Goal: Transaction & Acquisition: Purchase product/service

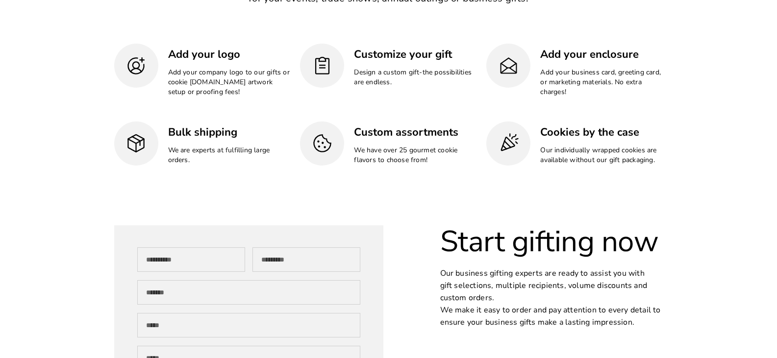
scroll to position [2819, 0]
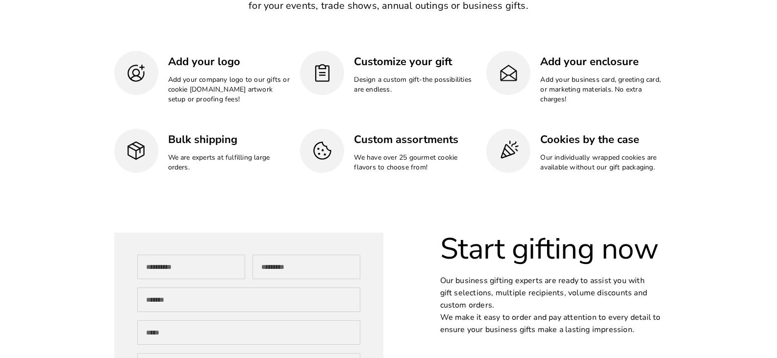
click at [201, 137] on h3 "Bulk shipping" at bounding box center [229, 139] width 123 height 15
click at [504, 148] on img at bounding box center [508, 150] width 21 height 21
click at [510, 145] on img at bounding box center [508, 150] width 21 height 21
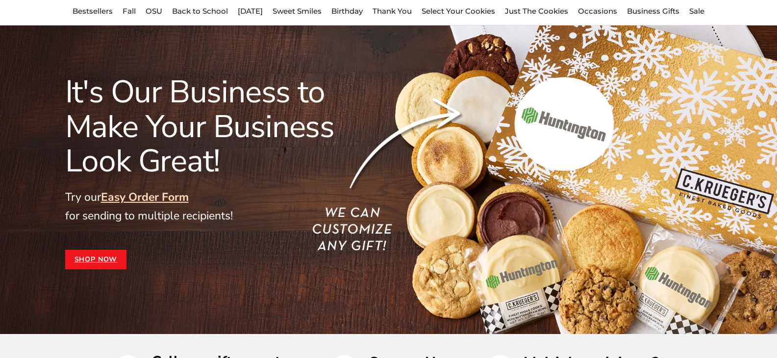
scroll to position [0, 0]
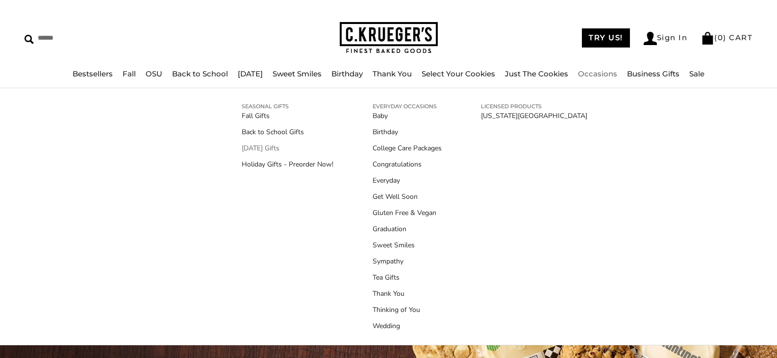
click at [245, 145] on link "[DATE] Gifts" at bounding box center [288, 148] width 92 height 10
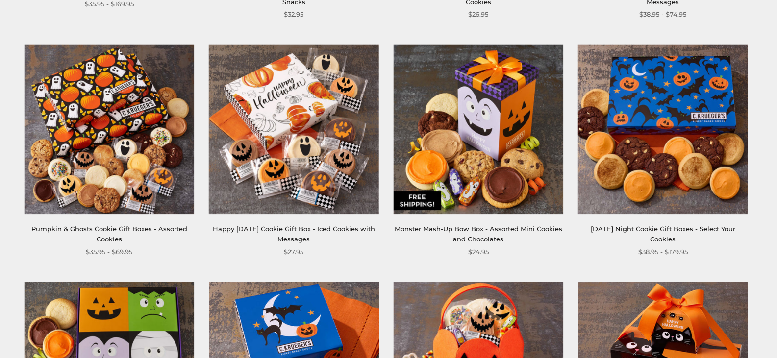
scroll to position [383, 0]
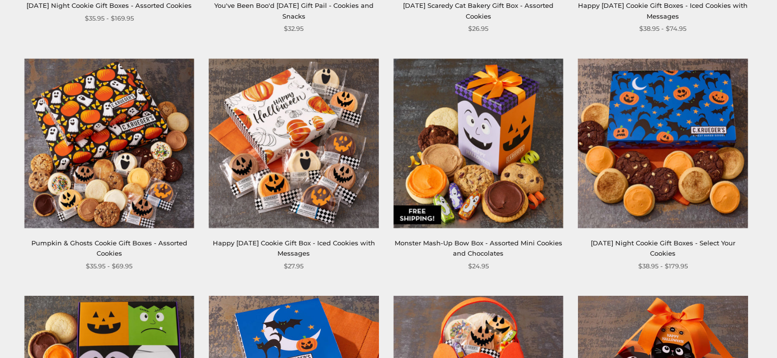
click at [113, 241] on link "Pumpkin & Ghosts Cookie Gift Boxes - Assorted Cookies" at bounding box center [109, 248] width 156 height 18
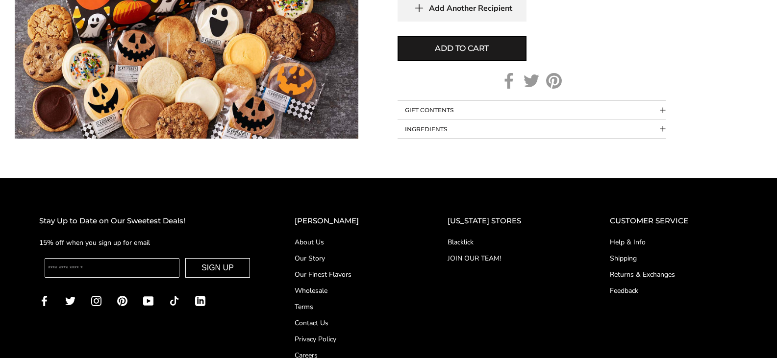
scroll to position [852, 0]
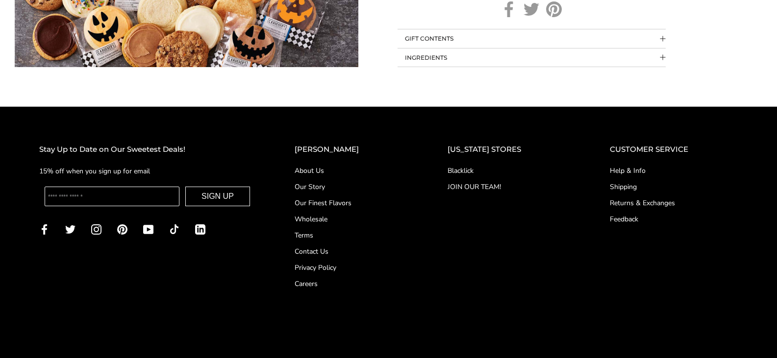
click at [334, 168] on link "About Us" at bounding box center [352, 171] width 114 height 10
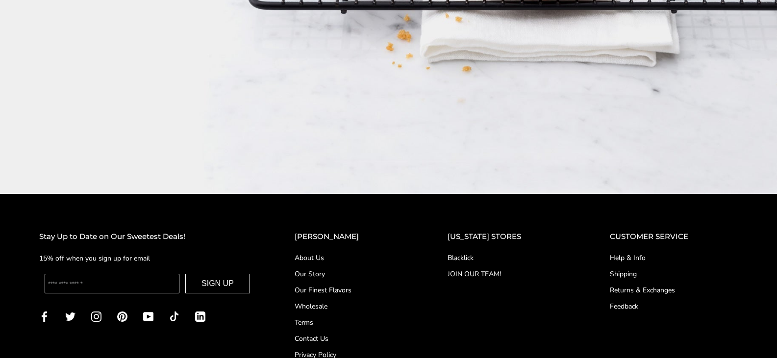
scroll to position [1740, 0]
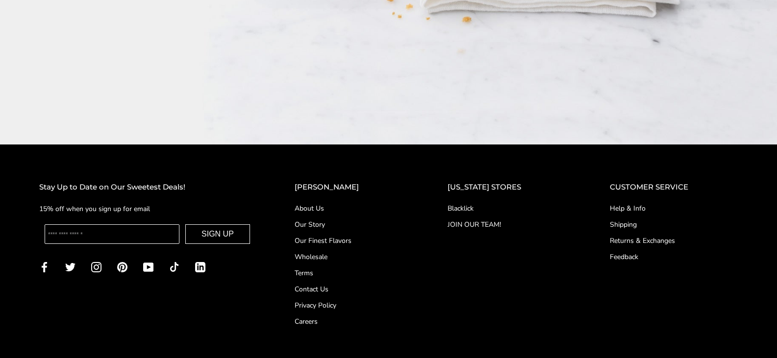
click at [331, 220] on link "Our Story" at bounding box center [352, 225] width 114 height 10
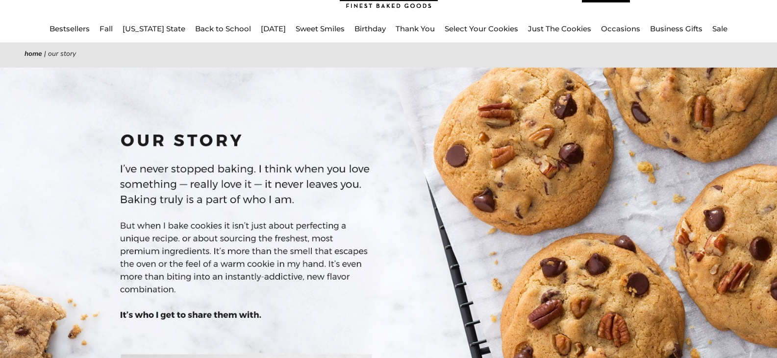
scroll to position [63, 0]
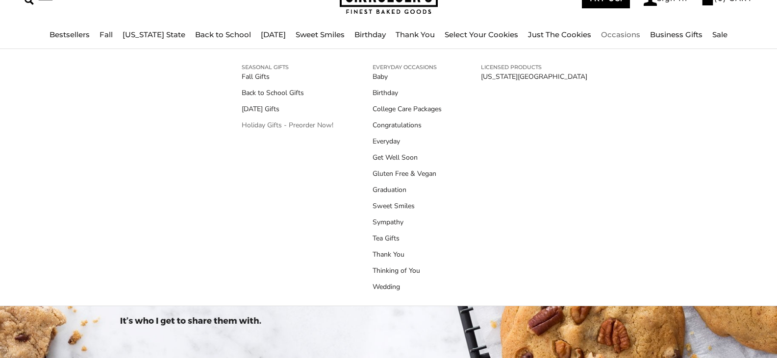
click at [274, 121] on link "Holiday Gifts - Preorder Now!" at bounding box center [288, 125] width 92 height 10
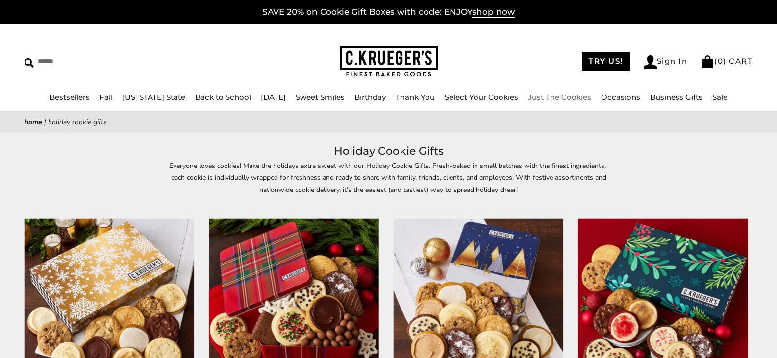
click at [561, 97] on link "Just The Cookies" at bounding box center [559, 97] width 63 height 9
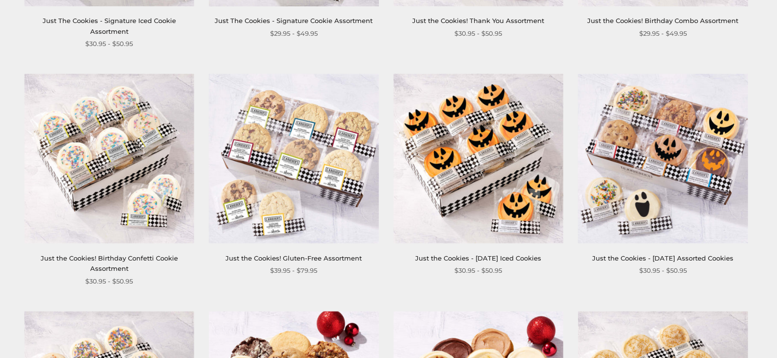
scroll to position [624, 0]
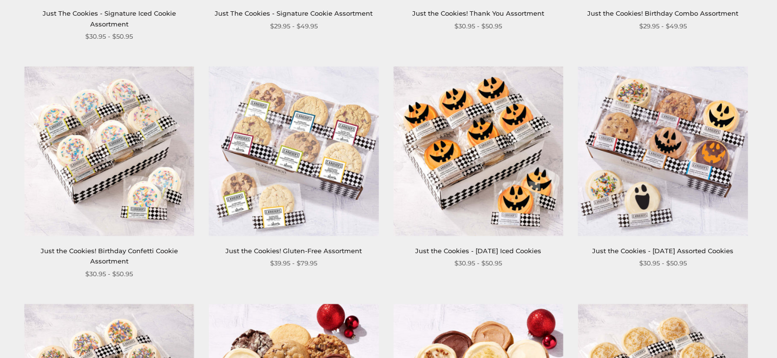
click at [669, 155] on img at bounding box center [663, 152] width 170 height 170
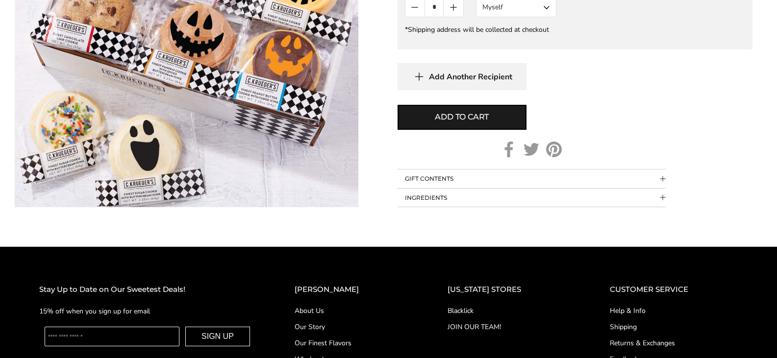
scroll to position [811, 0]
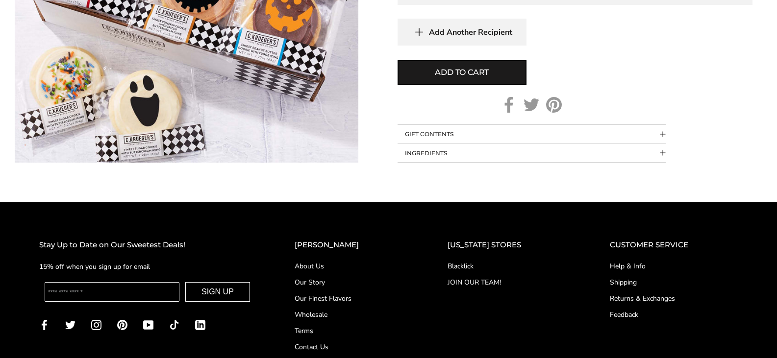
click at [479, 281] on link "JOIN OUR TEAM!" at bounding box center [509, 282] width 123 height 10
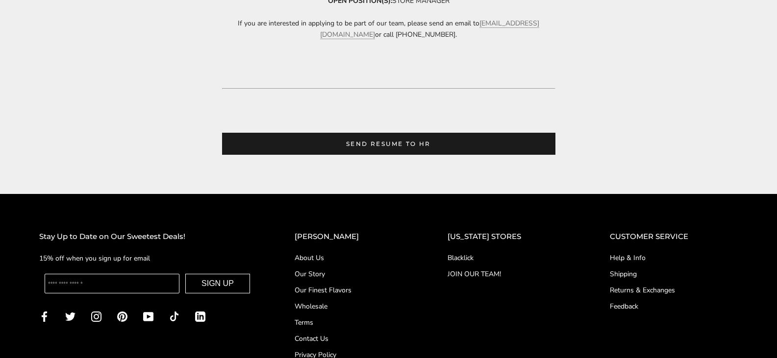
scroll to position [561, 0]
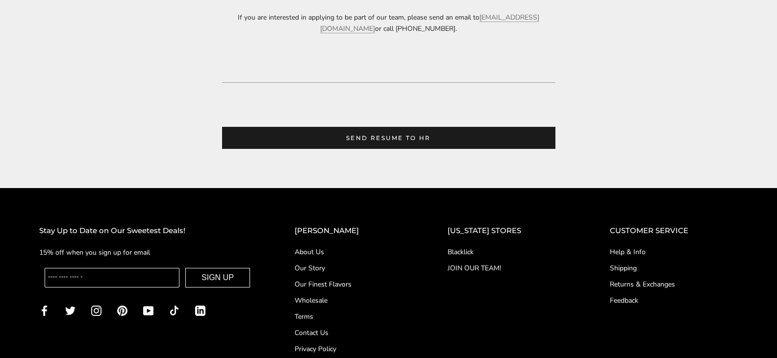
click at [323, 333] on link "Contact Us" at bounding box center [352, 333] width 114 height 10
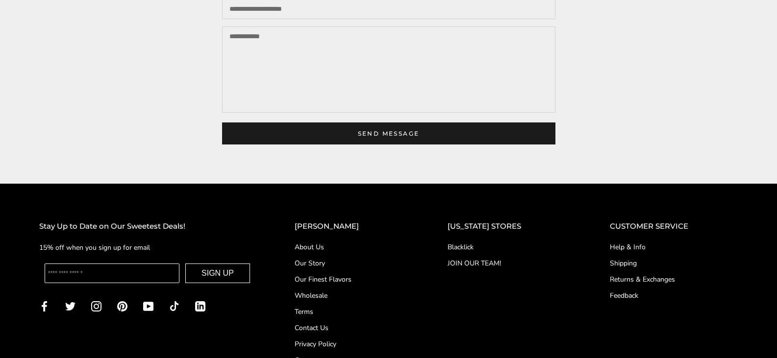
scroll to position [336, 0]
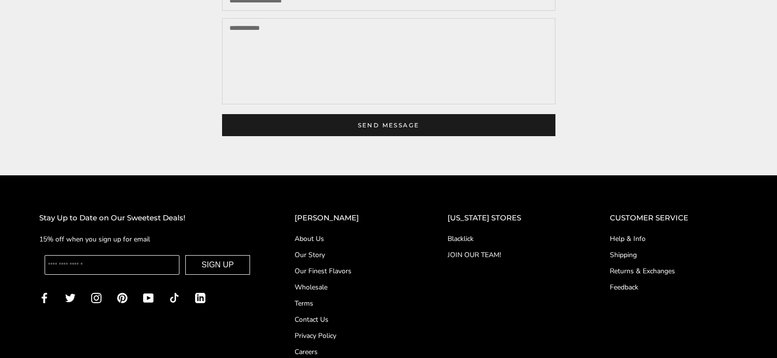
click at [635, 244] on link "Help & Info" at bounding box center [674, 239] width 128 height 10
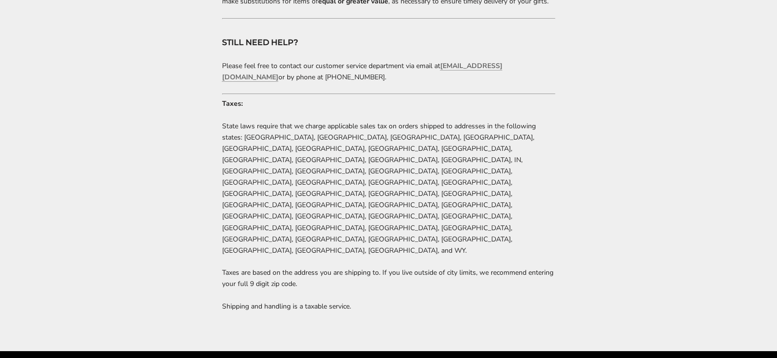
scroll to position [2065, 0]
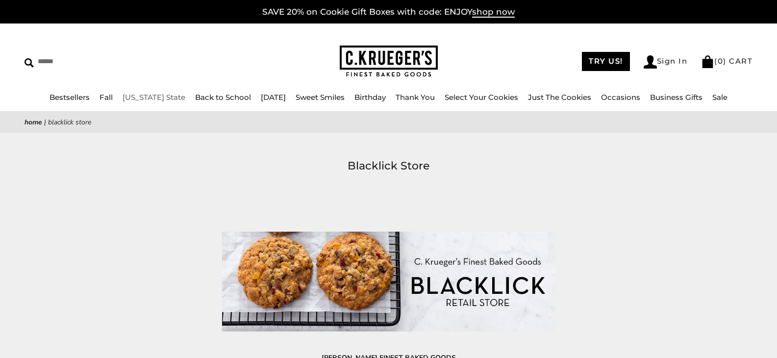
click at [125, 97] on link "[US_STATE] State" at bounding box center [154, 97] width 63 height 9
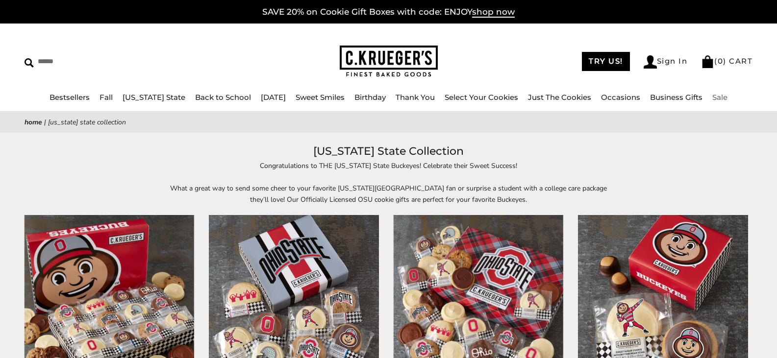
click at [728, 98] on link "Sale" at bounding box center [719, 97] width 15 height 9
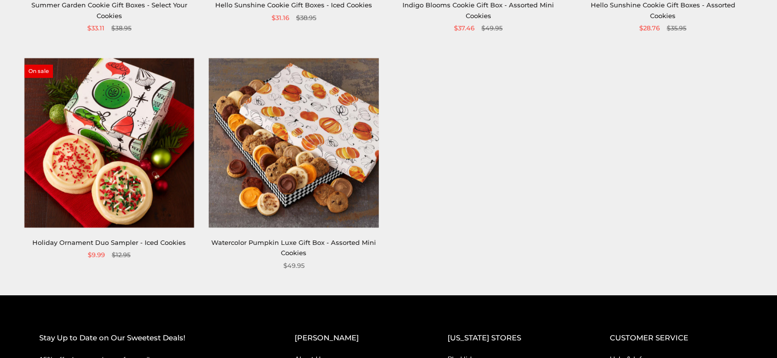
scroll to position [386, 0]
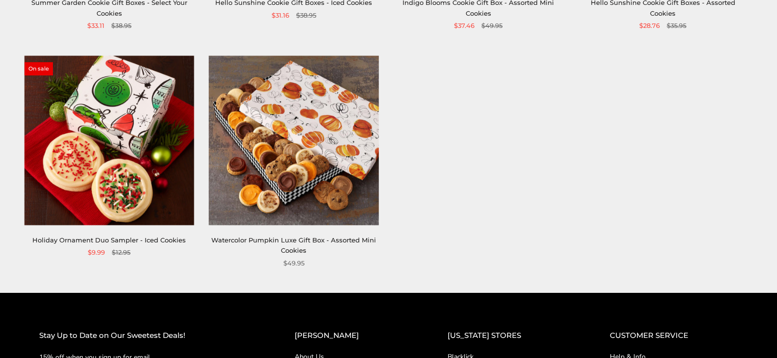
click at [299, 204] on img at bounding box center [294, 140] width 170 height 170
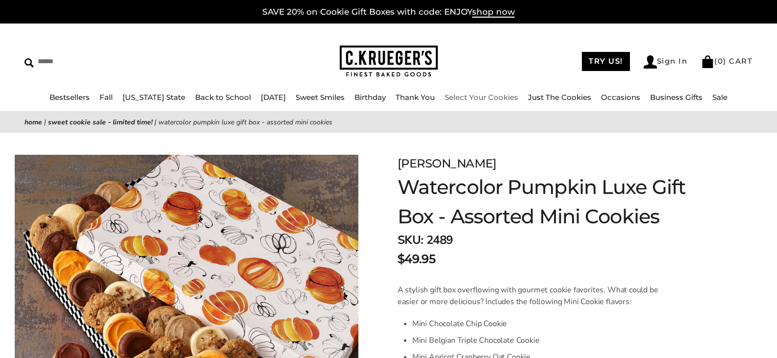
click at [490, 95] on link "Select Your Cookies" at bounding box center [482, 97] width 74 height 9
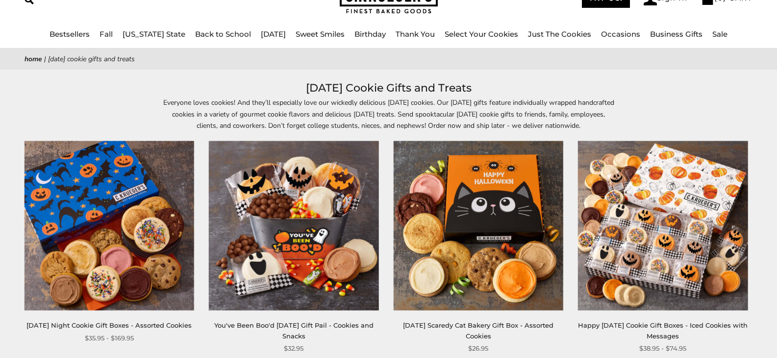
scroll to position [72, 0]
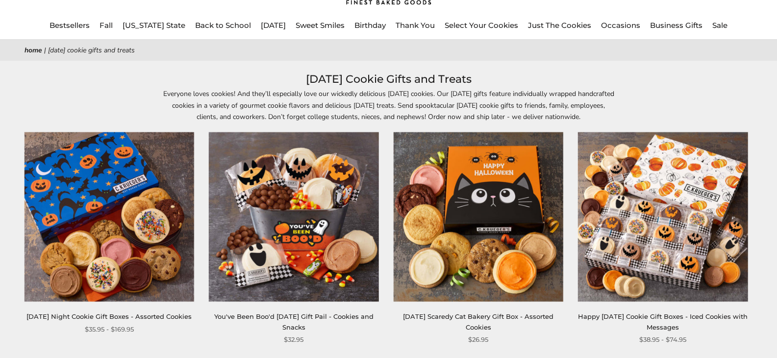
click at [617, 318] on link "Happy [DATE] Cookie Gift Boxes - Iced Cookies with Messages" at bounding box center [663, 322] width 170 height 18
